Goal: Task Accomplishment & Management: Manage account settings

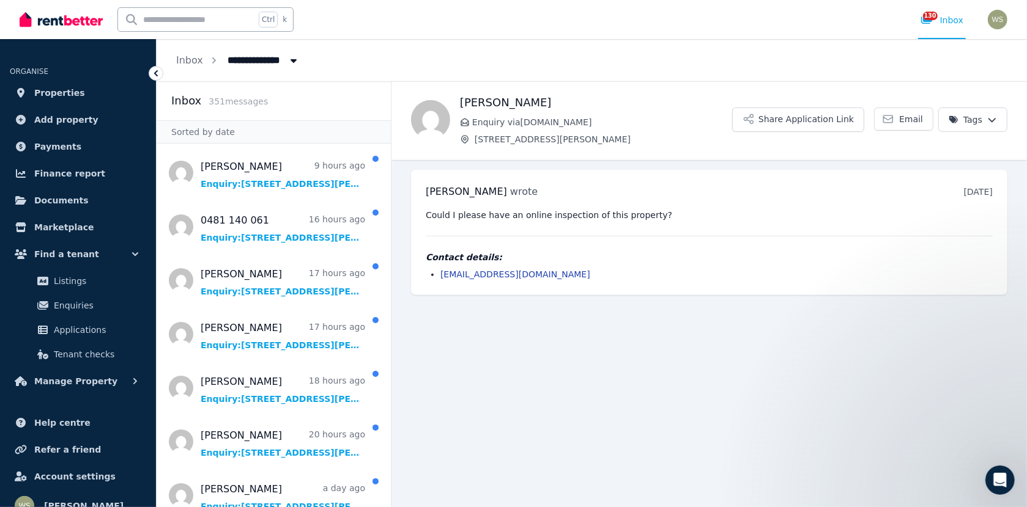
scroll to position [611, 0]
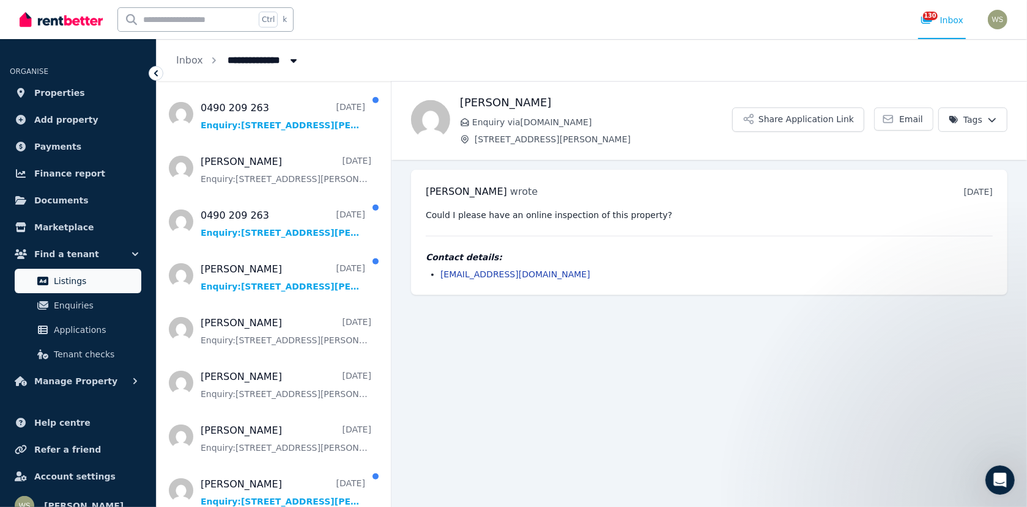
click at [70, 284] on span "Listings" at bounding box center [95, 281] width 83 height 15
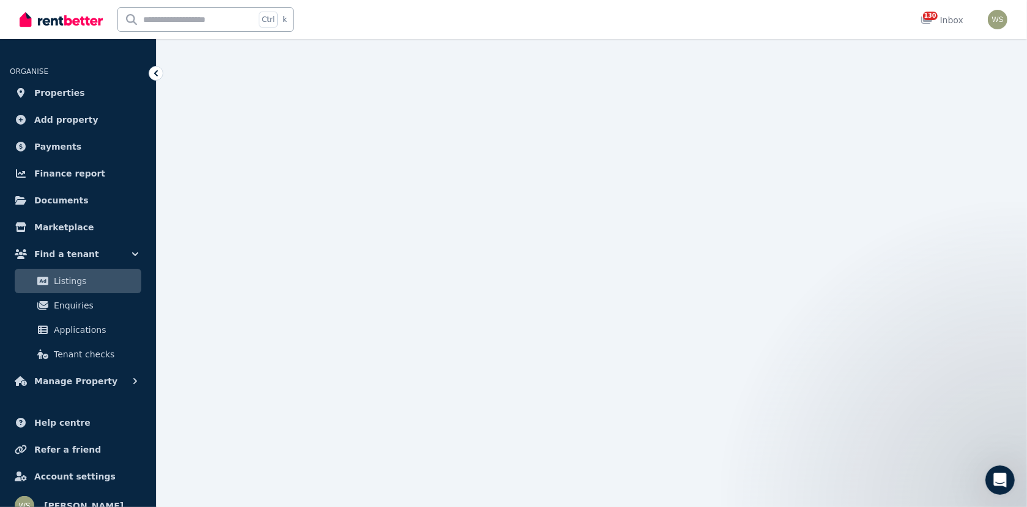
click at [62, 282] on span "Listings" at bounding box center [95, 281] width 83 height 15
click at [77, 282] on span "Listings" at bounding box center [95, 281] width 83 height 15
click at [54, 92] on span "Properties" at bounding box center [59, 93] width 51 height 15
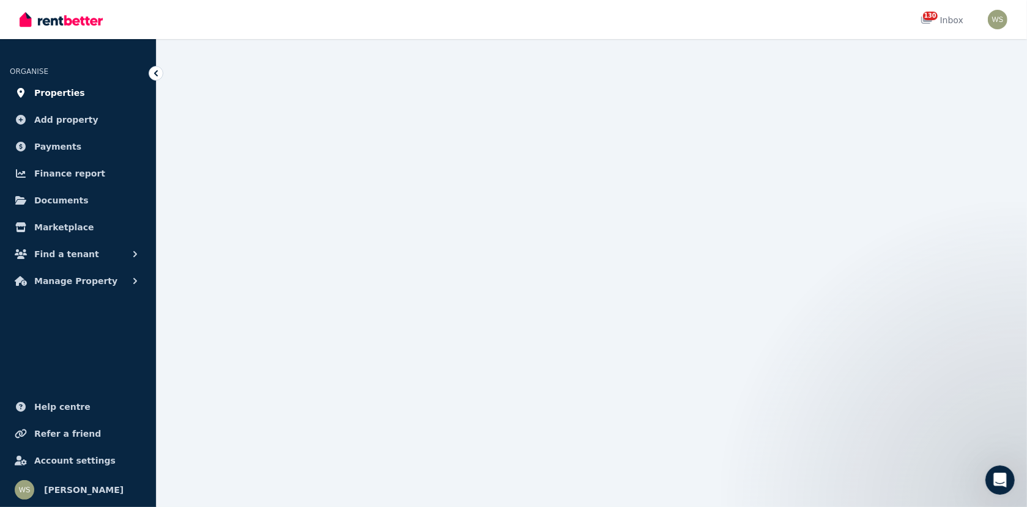
click at [54, 95] on span "Properties" at bounding box center [59, 93] width 51 height 15
click at [50, 122] on span "Add property" at bounding box center [66, 119] width 64 height 15
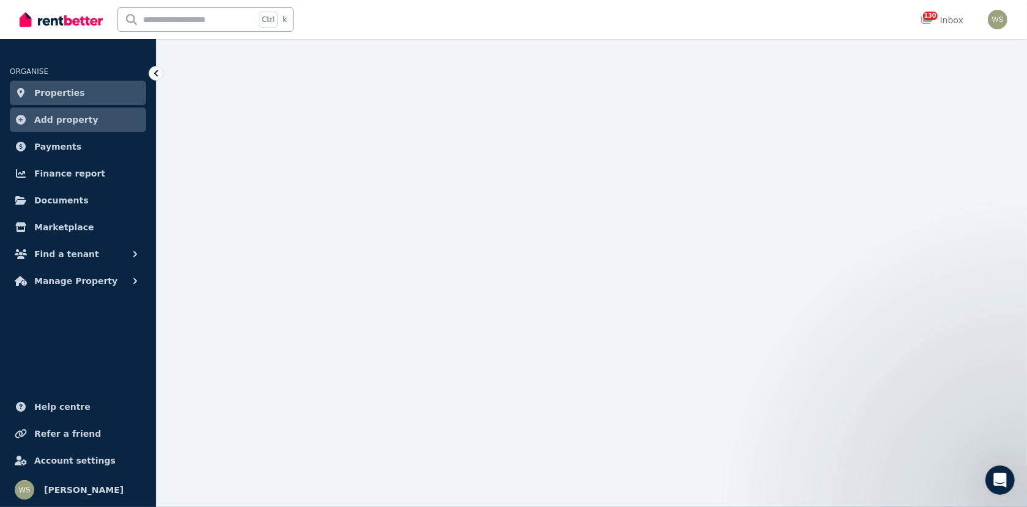
click at [53, 89] on span "Properties" at bounding box center [59, 93] width 51 height 15
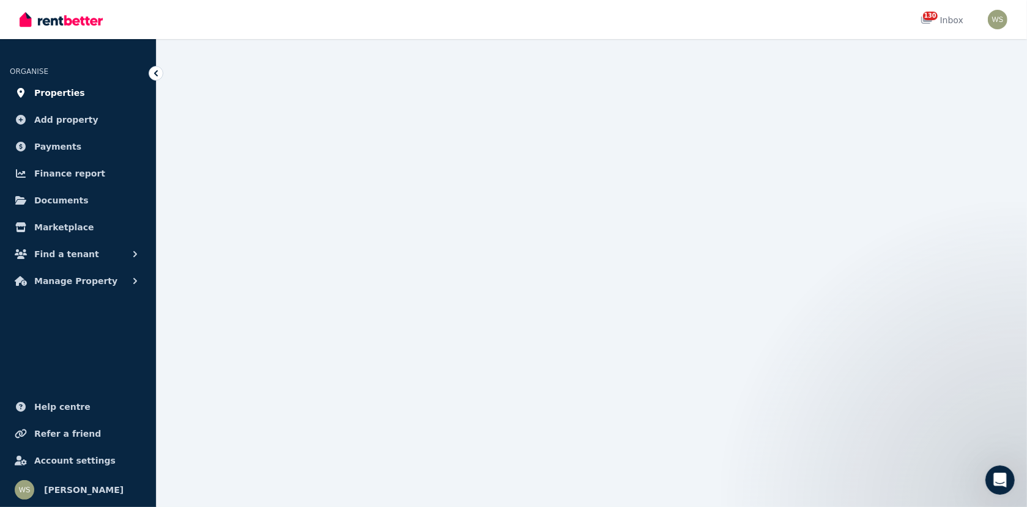
click at [40, 100] on link "Properties" at bounding box center [78, 93] width 136 height 24
click at [25, 95] on icon at bounding box center [21, 93] width 12 height 10
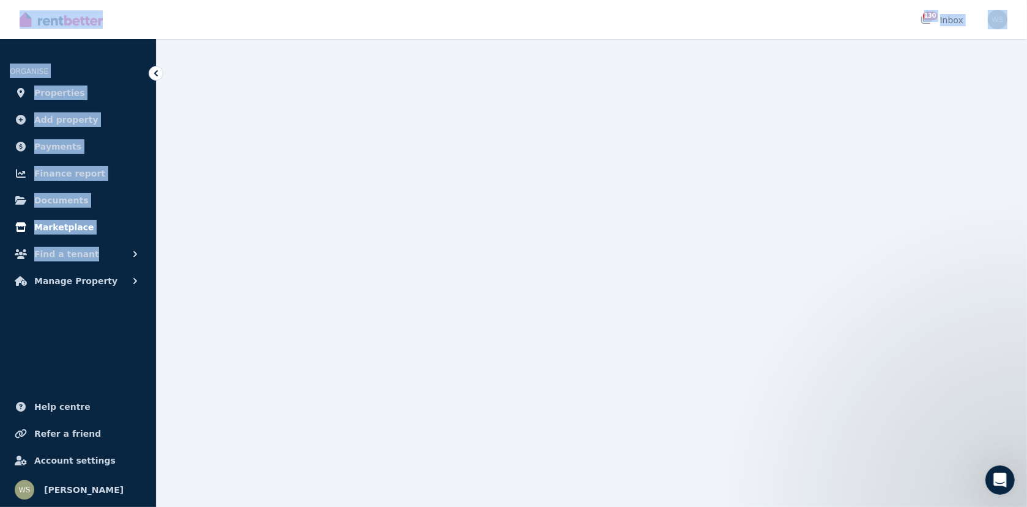
click at [143, 238] on div "Open main menu 130 Inbox Open user menu ORGANISE Properties Add property Paymen…" at bounding box center [513, 253] width 1027 height 507
click at [37, 91] on span "Properties" at bounding box center [59, 93] width 51 height 15
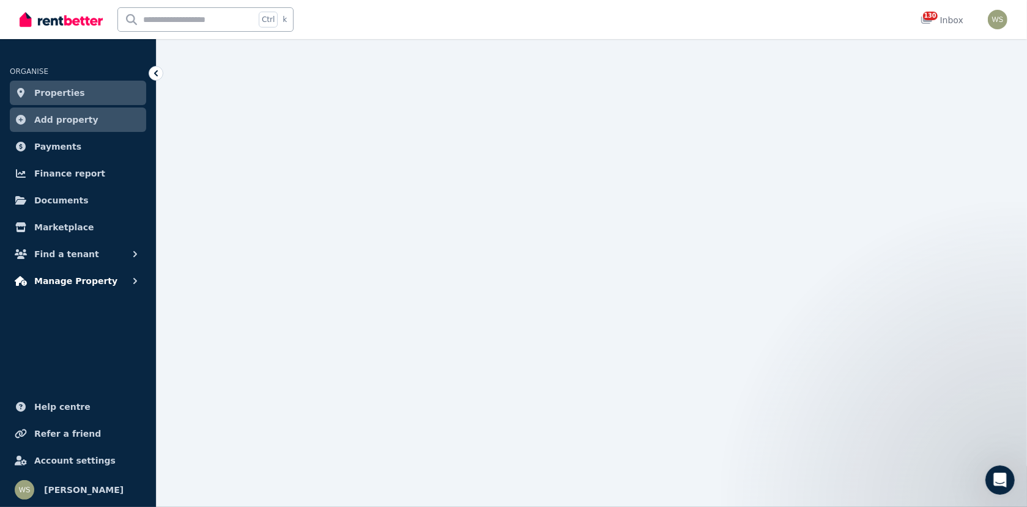
click at [64, 283] on span "Manage Property" at bounding box center [75, 281] width 83 height 15
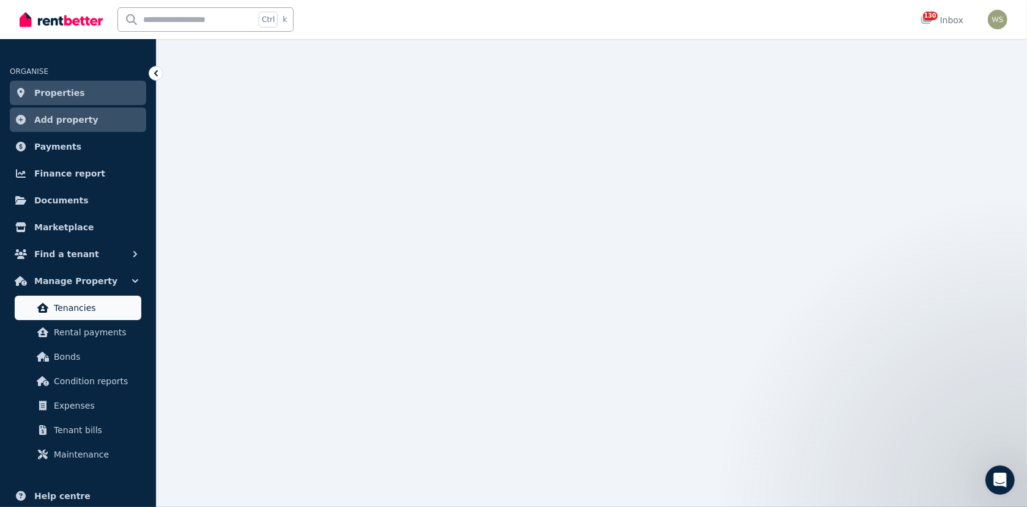
click at [57, 309] on span "Tenancies" at bounding box center [95, 308] width 83 height 15
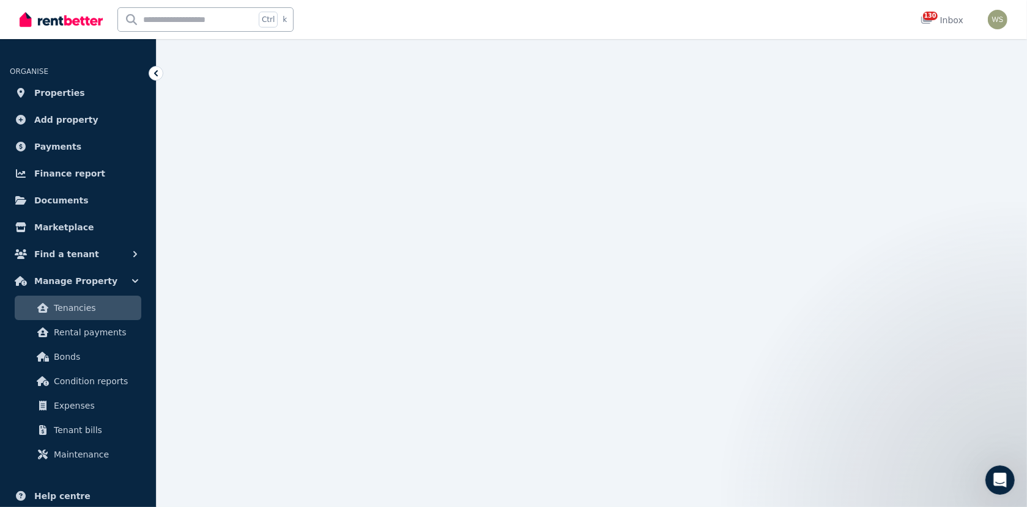
click at [43, 309] on icon at bounding box center [43, 308] width 12 height 10
click at [42, 92] on span "Properties" at bounding box center [59, 93] width 51 height 15
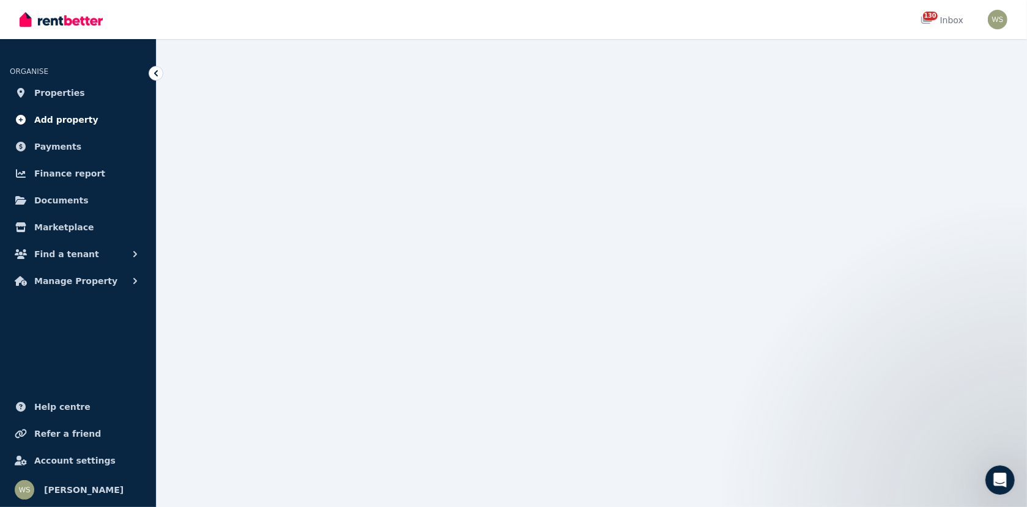
click at [42, 122] on span "Add property" at bounding box center [66, 119] width 64 height 15
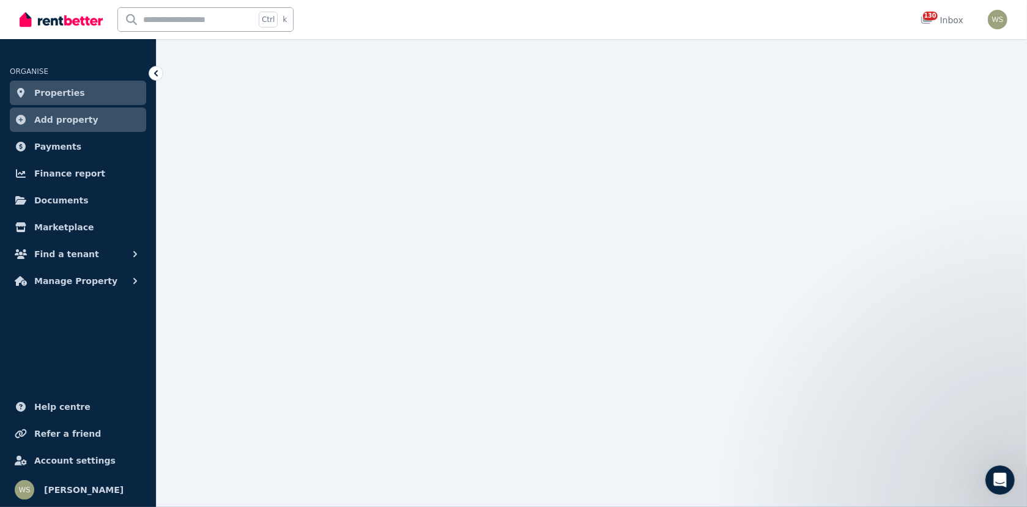
click at [34, 100] on span "Properties" at bounding box center [59, 93] width 51 height 15
